Goal: Transaction & Acquisition: Purchase product/service

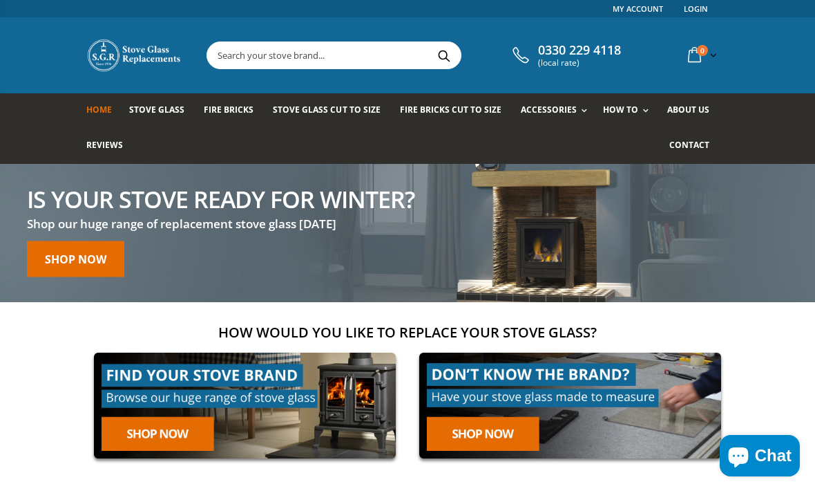
click at [184, 431] on link at bounding box center [244, 405] width 317 height 121
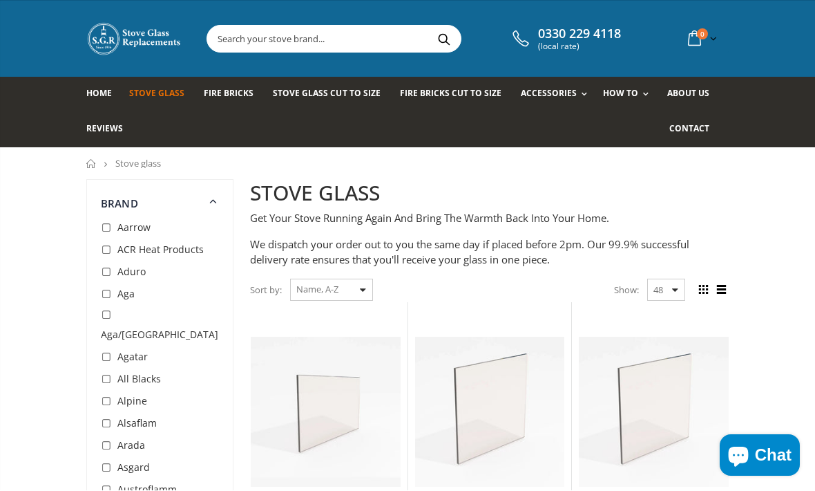
click at [361, 282] on select "Featured Best Selling Name, A-Z Name, Z-A Price, low to high Price, high to low…" at bounding box center [331, 290] width 83 height 22
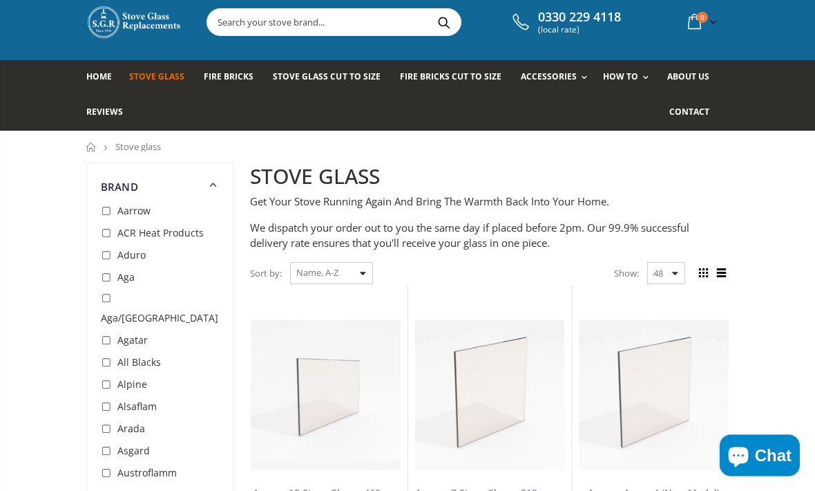
scroll to position [33, 0]
click at [342, 72] on span "Stove Glass Cut To Size" at bounding box center [326, 76] width 107 height 12
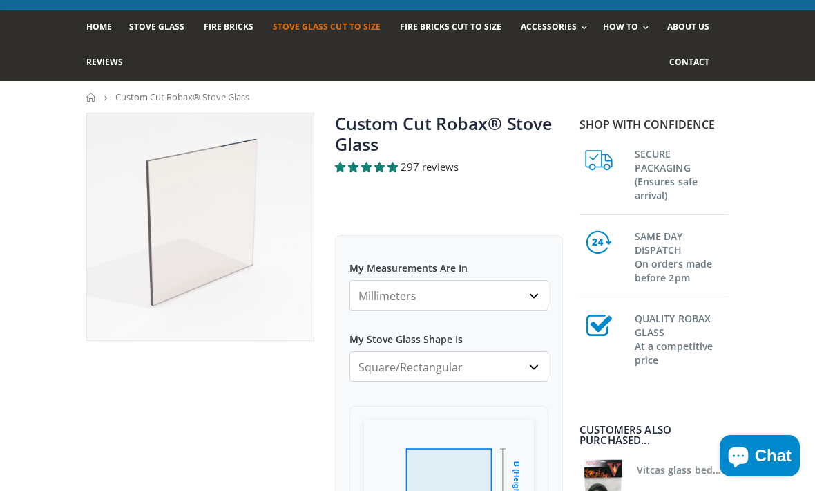
scroll to position [111, 0]
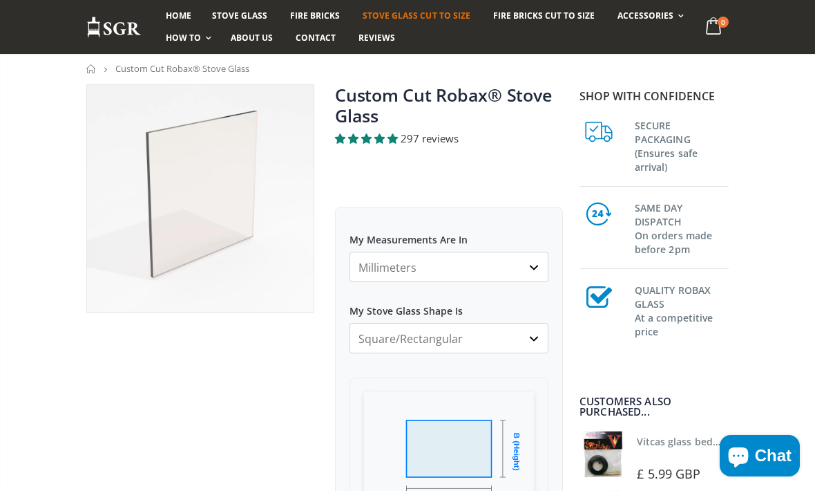
click at [536, 272] on select "Millimeters Centimeters Inches" at bounding box center [449, 267] width 199 height 30
click at [536, 339] on select "Square/Rectangular Arched Half Arch Both Top Corners Cut Single Corner Cut All …" at bounding box center [449, 338] width 199 height 30
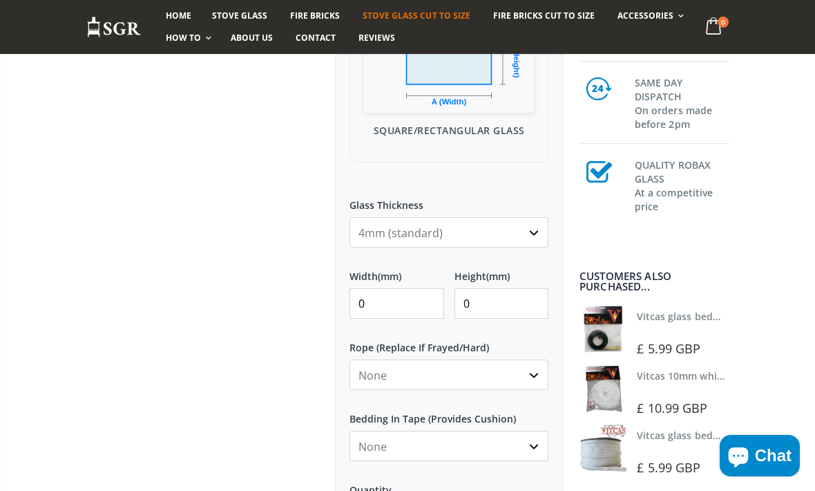
scroll to position [503, 0]
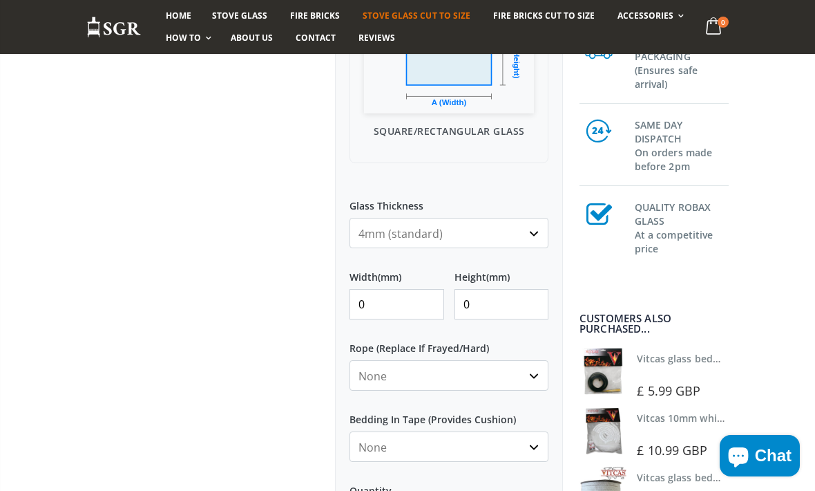
click at [536, 237] on select "4mm (standard) 5mm (gas fires with baffled flue) 3mm (For Use In Stoves With Th…" at bounding box center [449, 233] width 199 height 30
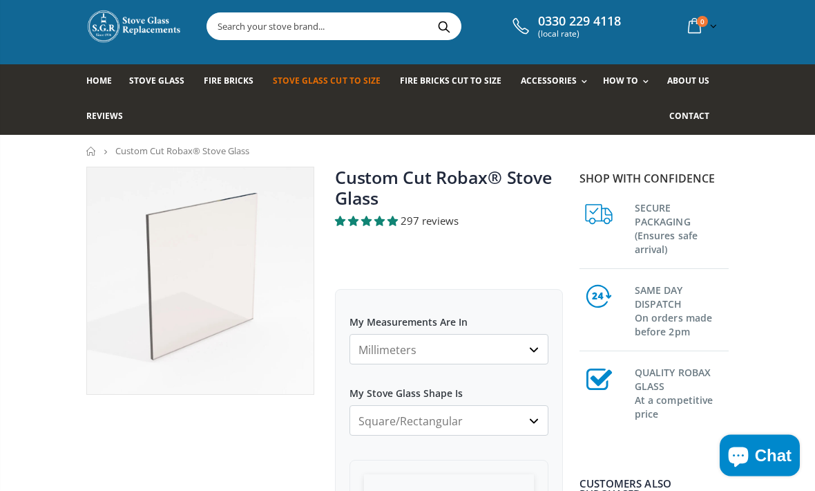
scroll to position [29, 0]
click at [534, 350] on select "Millimeters Centimeters Inches" at bounding box center [449, 349] width 199 height 30
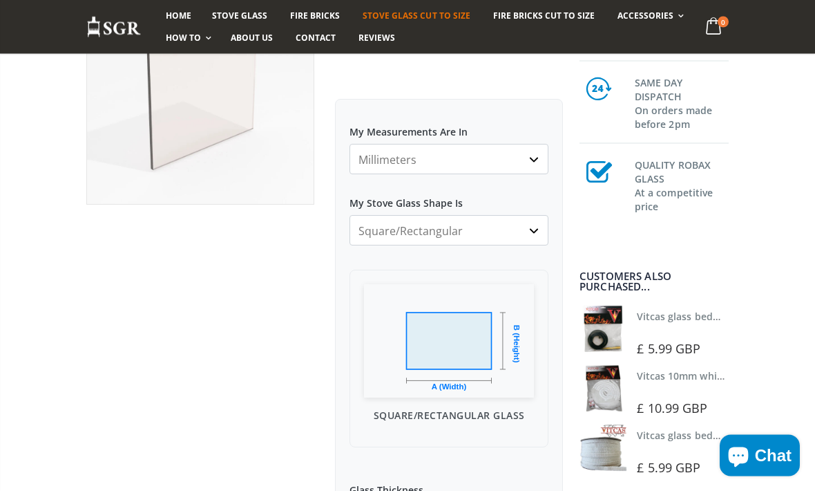
scroll to position [220, 0]
click at [466, 349] on img at bounding box center [449, 339] width 170 height 113
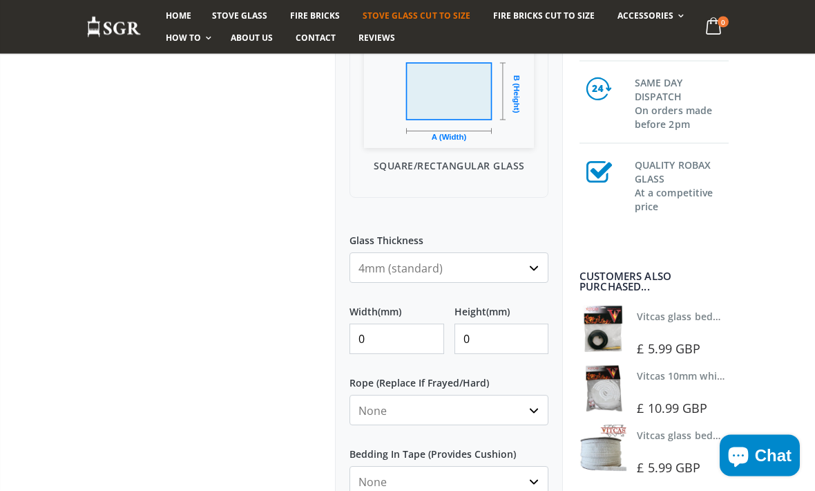
scroll to position [469, 0]
click at [399, 337] on input "0" at bounding box center [397, 338] width 95 height 30
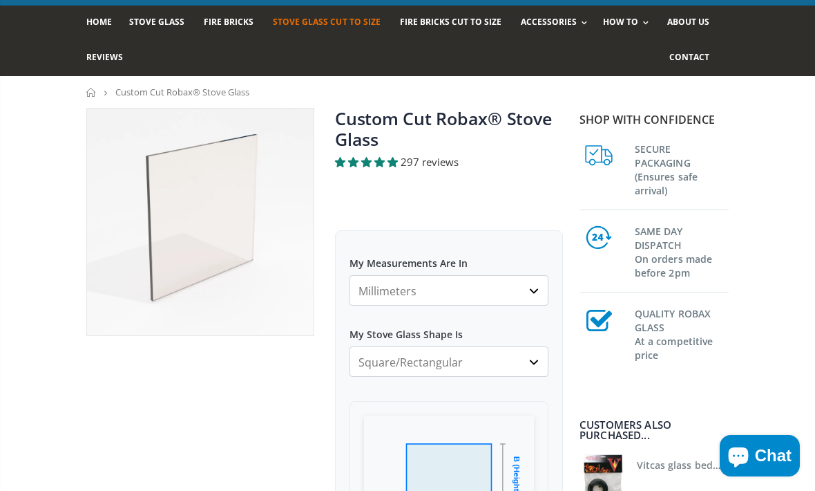
scroll to position [33, 0]
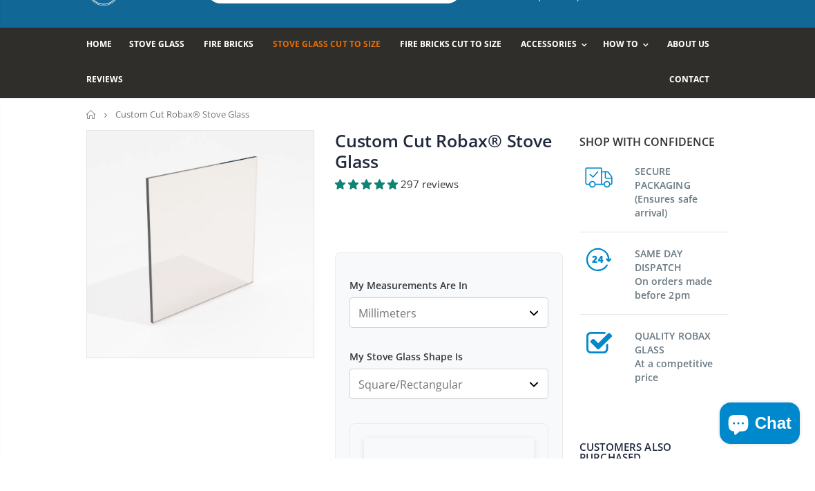
click at [793, 96] on div "Home Stove Glass Fire Bricks Stove Glass Cut To Size Fire Bricks Cut To Size Ac…" at bounding box center [407, 95] width 815 height 70
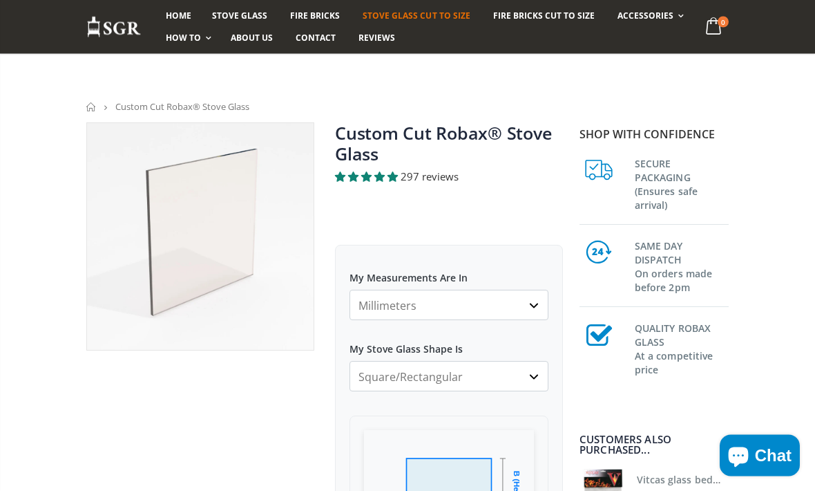
scroll to position [223, 0]
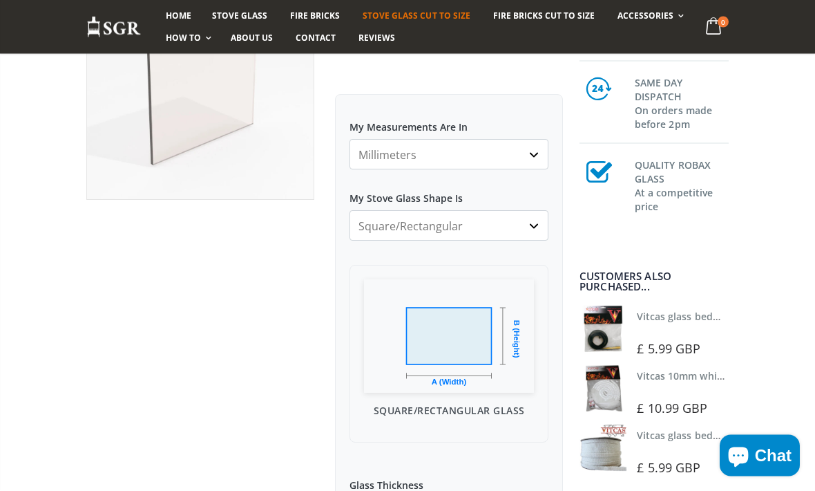
click at [536, 159] on select "Millimeters Centimeters Inches" at bounding box center [449, 155] width 199 height 30
select select "cm"
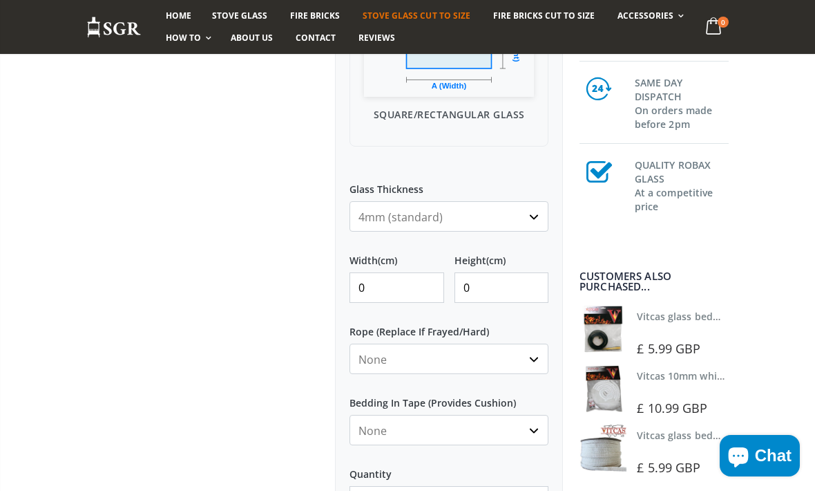
scroll to position [520, 0]
click at [395, 286] on input "0" at bounding box center [397, 287] width 95 height 30
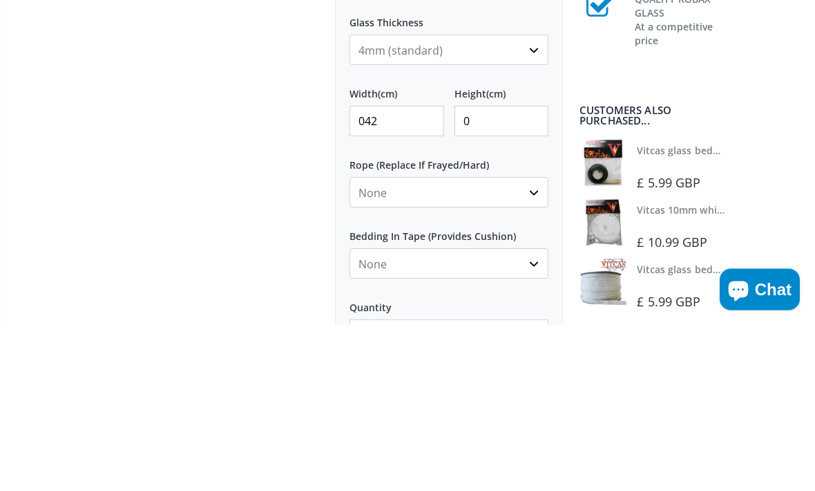
type input "042"
click at [513, 272] on input "0" at bounding box center [502, 287] width 95 height 30
type input "0"
click at [400, 272] on input "042" at bounding box center [397, 287] width 95 height 30
type input "0"
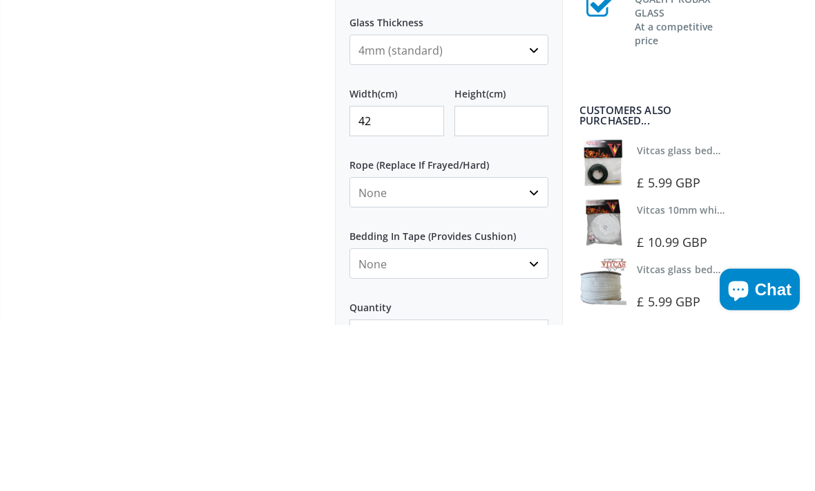
type input "42"
click at [502, 272] on input "Height (cm)" at bounding box center [502, 287] width 95 height 30
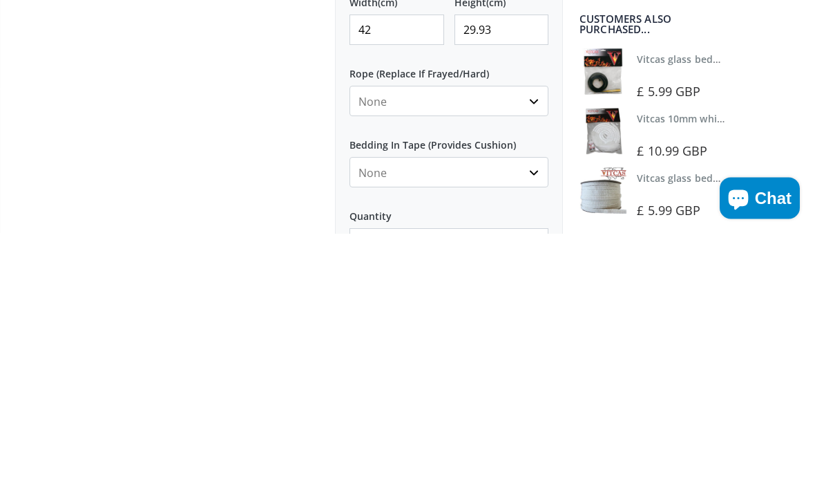
type input "29.93"
click at [535, 343] on select "None 3mm White 6mm White 8mm White 10mm White 12mm White 6mm Black 8mm Black 10…" at bounding box center [449, 358] width 199 height 30
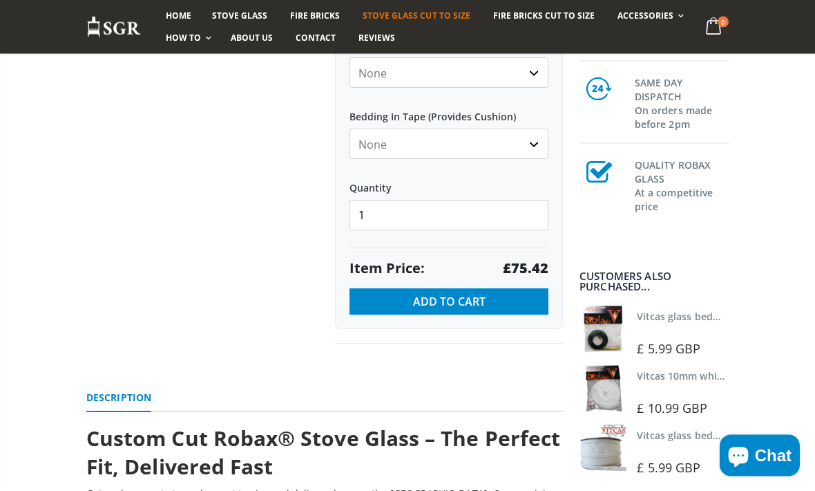
scroll to position [818, 0]
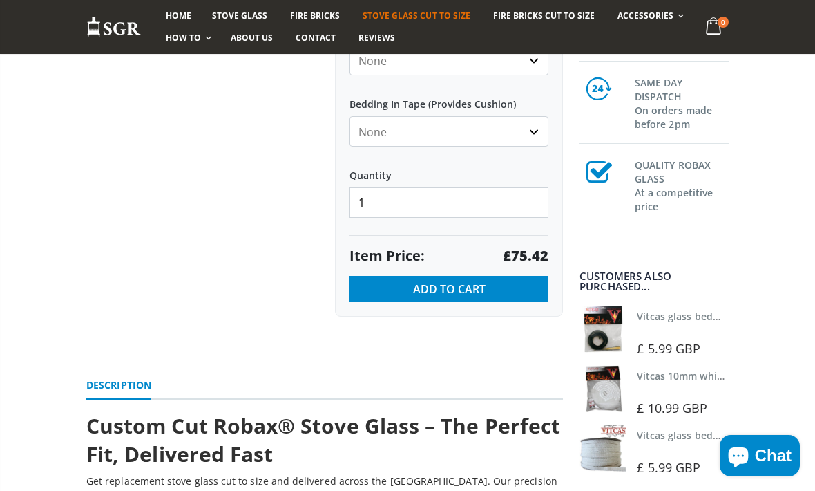
click at [540, 134] on select "None Black White" at bounding box center [449, 131] width 199 height 30
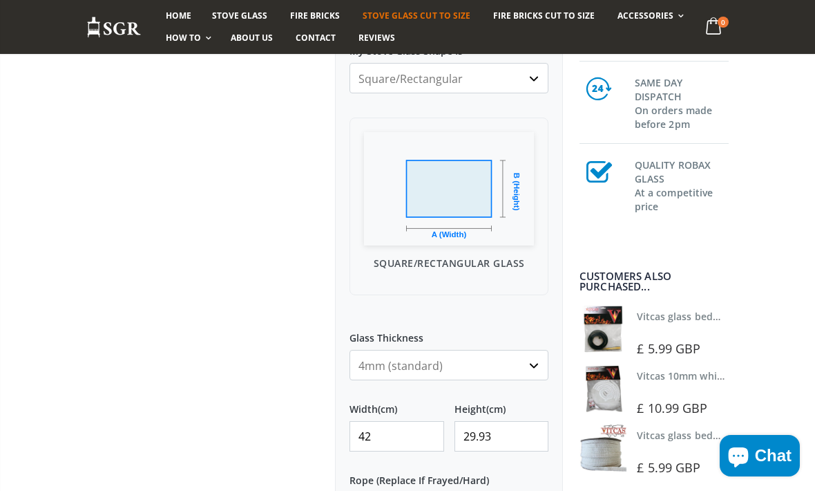
scroll to position [379, 0]
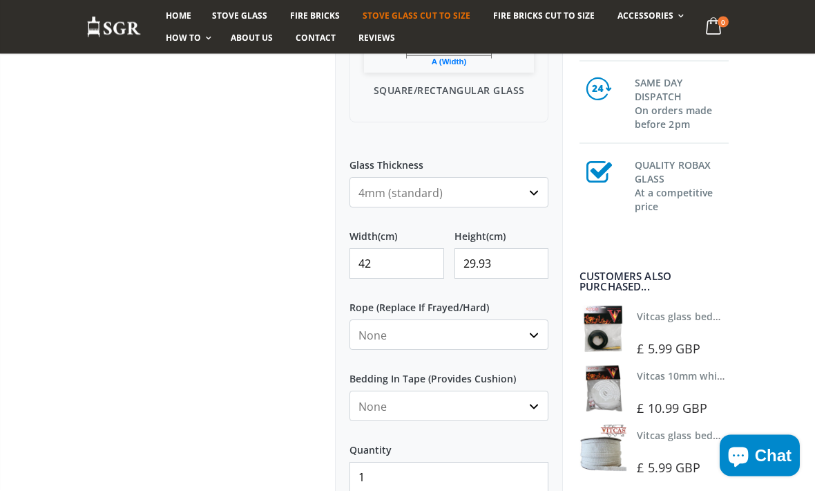
click at [544, 332] on select "None 3mm White 6mm White 8mm White 10mm White 12mm White 6mm Black 8mm Black 10…" at bounding box center [449, 335] width 199 height 30
click at [542, 403] on select "None Black White" at bounding box center [449, 405] width 199 height 30
select select "black"
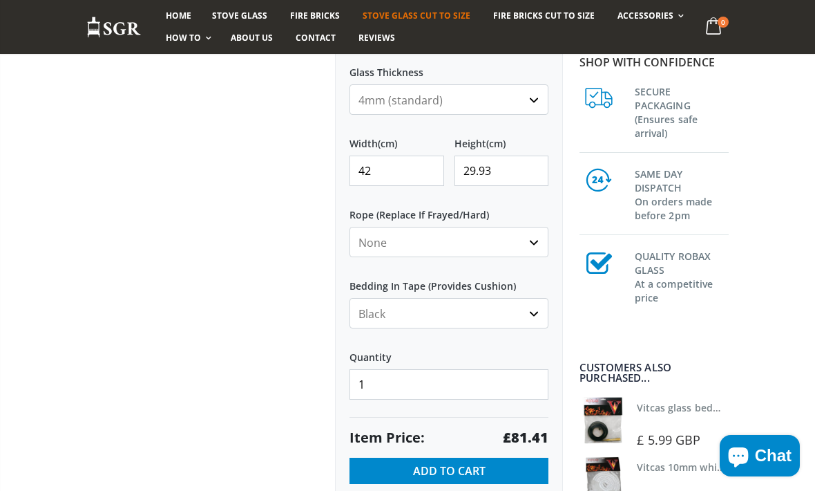
scroll to position [614, 0]
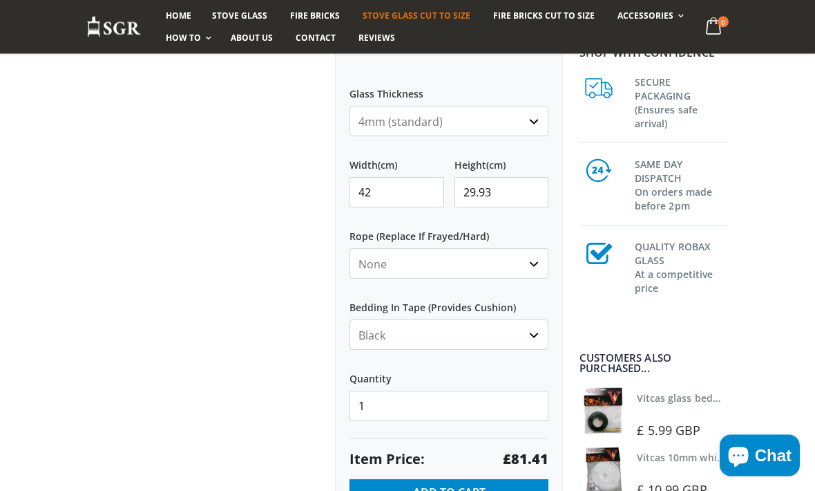
click at [537, 264] on select "None 3mm White 6mm White 8mm White 10mm White 12mm White 6mm Black 8mm Black 10…" at bounding box center [449, 264] width 199 height 30
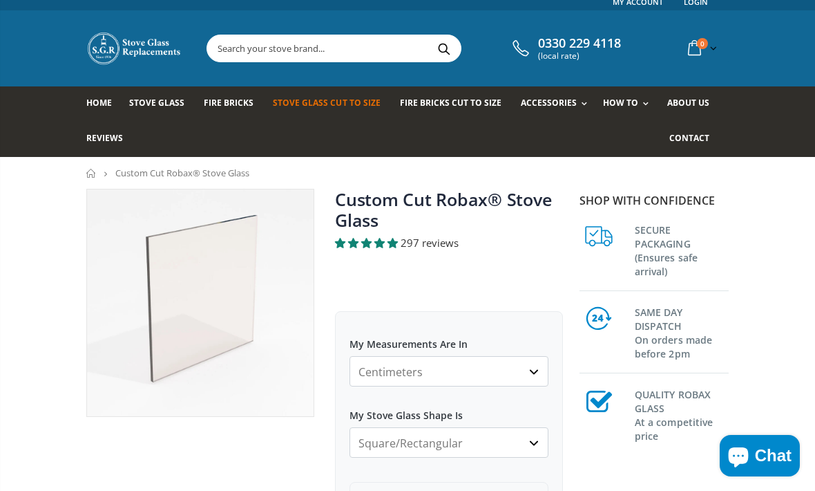
scroll to position [55, 0]
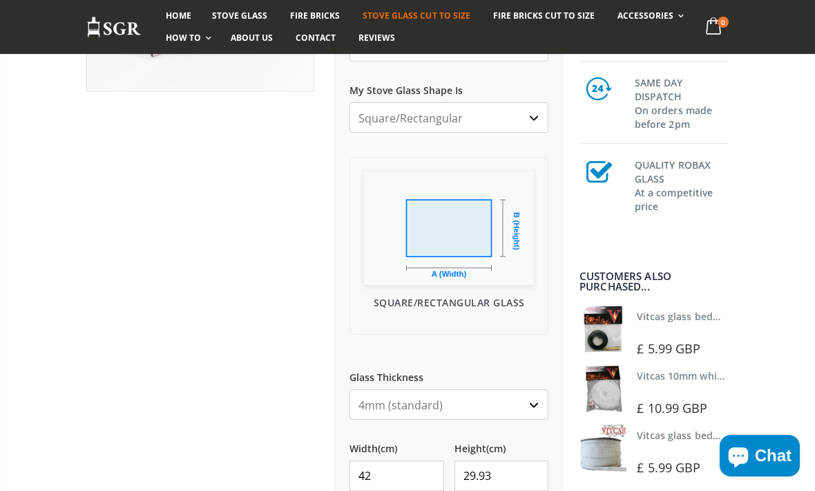
scroll to position [63, 0]
